Goal: Information Seeking & Learning: Learn about a topic

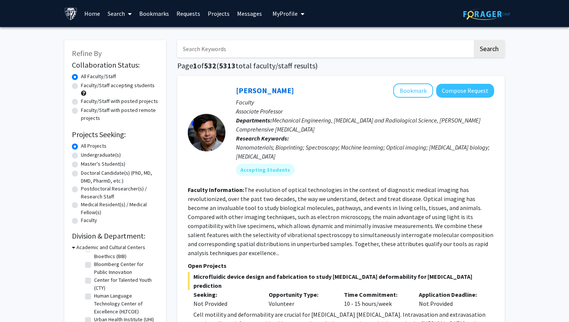
click at [208, 48] on input "Search Keywords" at bounding box center [324, 48] width 295 height 17
click at [474, 40] on button "Search" at bounding box center [489, 48] width 31 height 17
type input "clinical neuro-oncology"
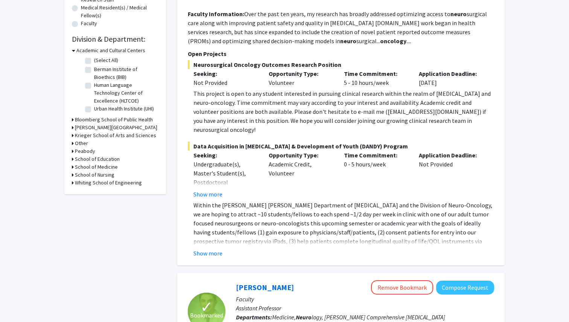
scroll to position [207, 0]
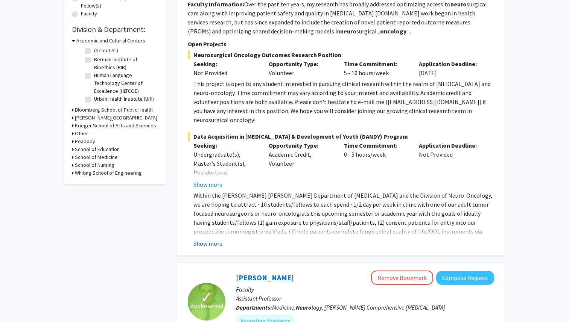
click at [212, 239] on button "Show more" at bounding box center [207, 243] width 29 height 9
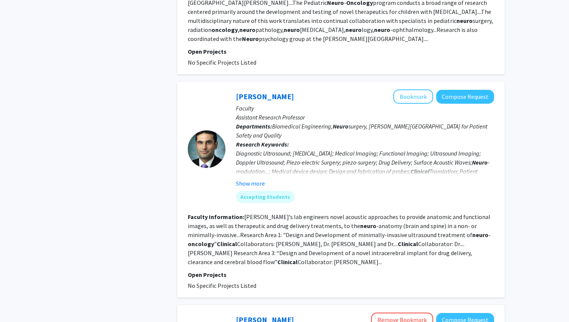
scroll to position [1060, 0]
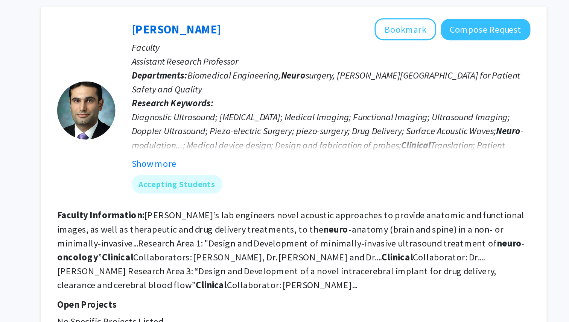
click at [295, 229] on fg-read-more "[PERSON_NAME]’s lab engineers novel acoustic approaches to provide anatomic and…" at bounding box center [339, 255] width 303 height 53
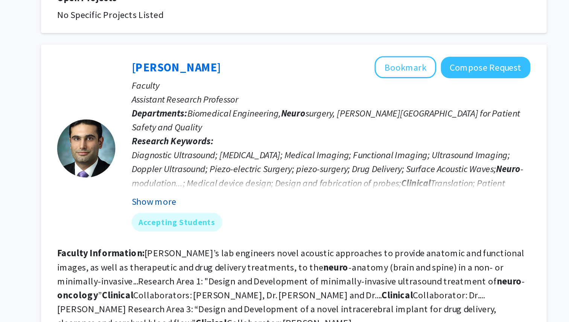
click at [253, 195] on button "Show more" at bounding box center [250, 199] width 29 height 9
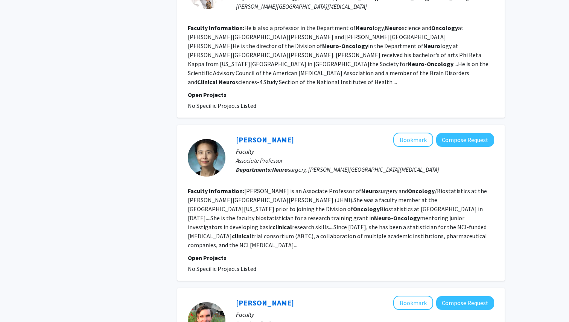
scroll to position [1812, 0]
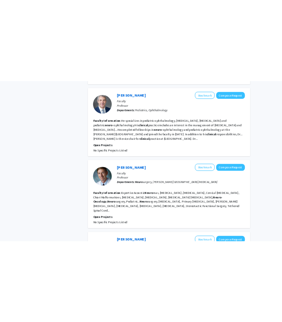
scroll to position [1100, 0]
